Goal: Find contact information: Find contact information

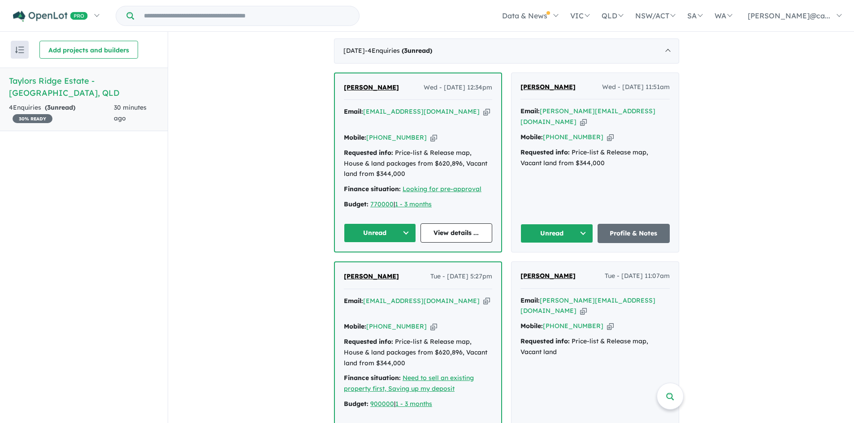
scroll to position [354, 0]
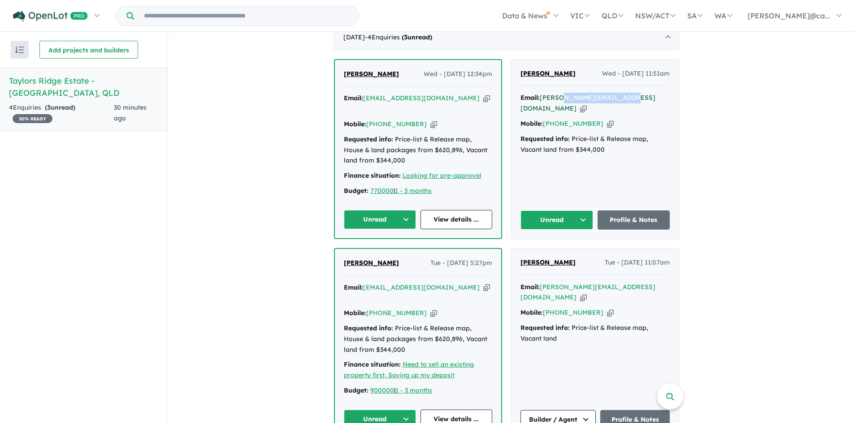
drag, startPoint x: 632, startPoint y: 95, endPoint x: 567, endPoint y: 95, distance: 65.0
click at [567, 95] on div "Email: [PERSON_NAME][EMAIL_ADDRESS][DOMAIN_NAME] Copied!" at bounding box center [594, 104] width 149 height 22
